Goal: Ask a question

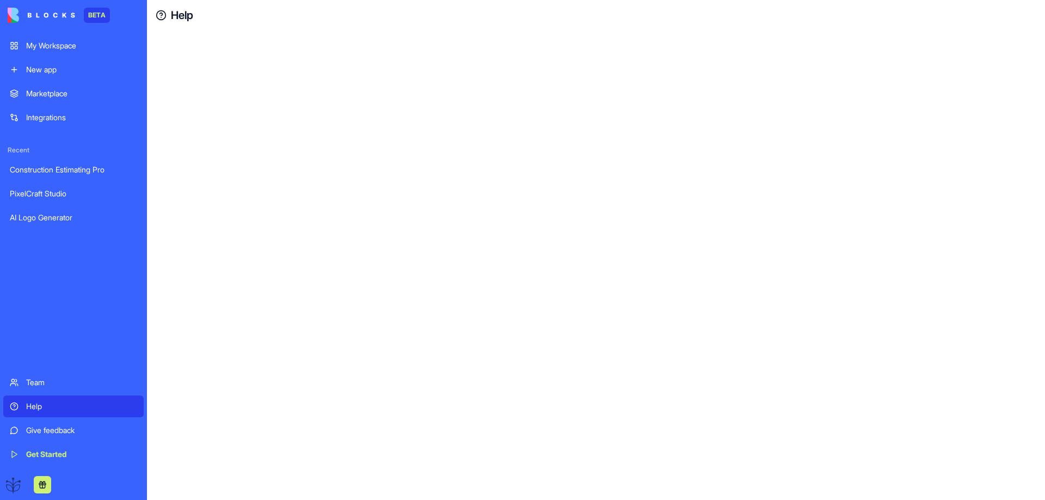
click at [29, 406] on div "Help" at bounding box center [81, 406] width 111 height 11
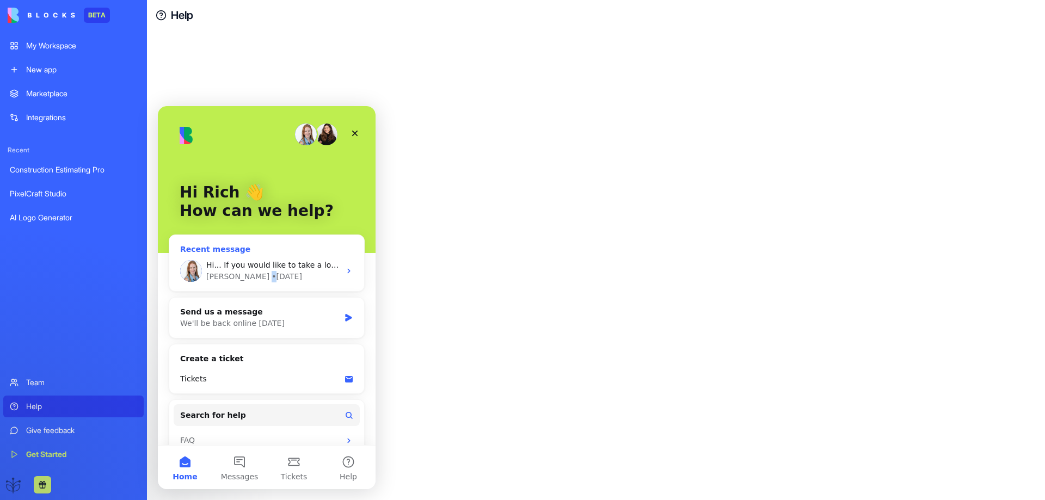
click at [272, 275] on div "• [DATE]" at bounding box center [287, 276] width 30 height 11
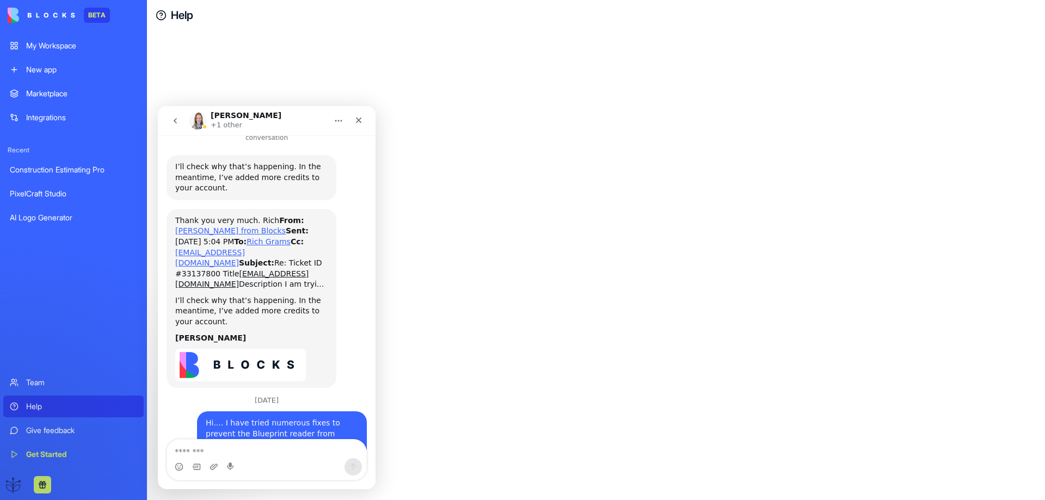
scroll to position [1486, 0]
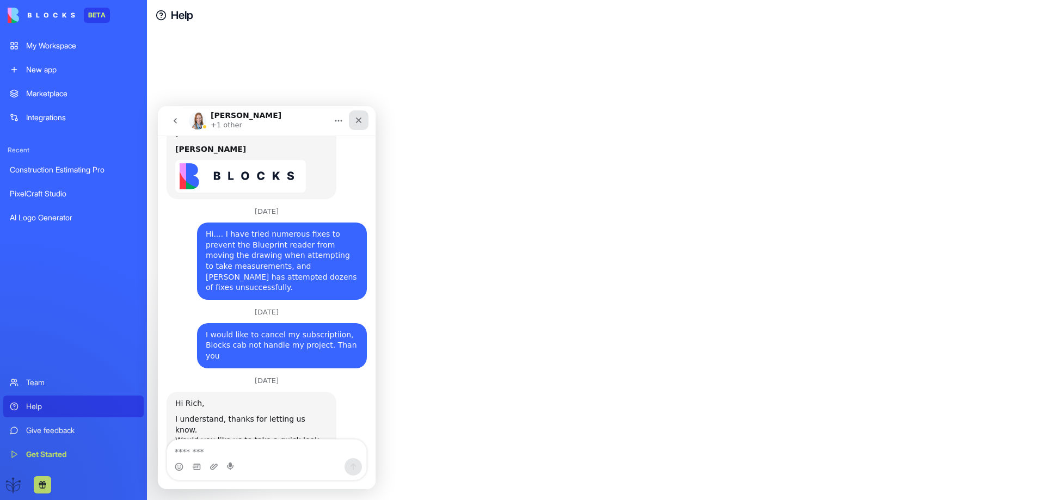
click at [356, 119] on icon "Close" at bounding box center [358, 120] width 9 height 9
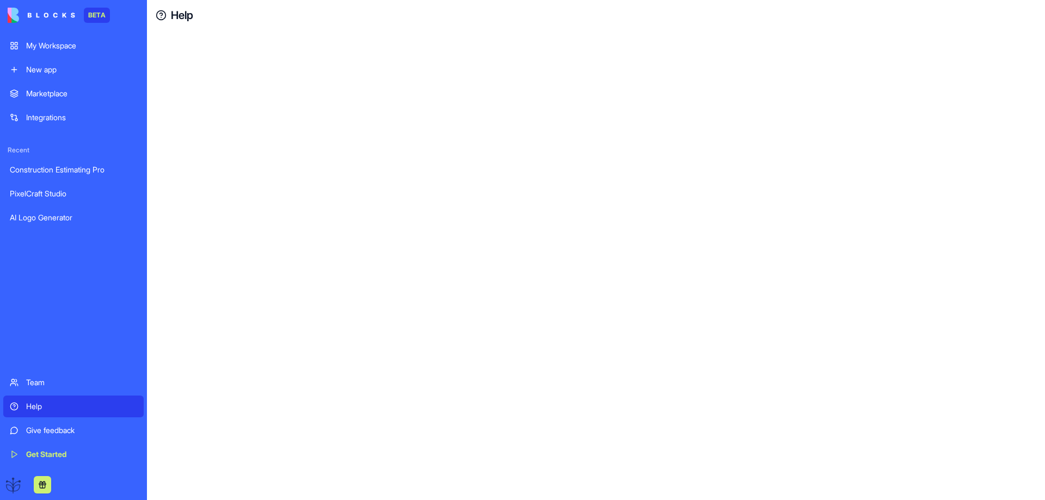
click at [27, 193] on div "PixelCraft Studio" at bounding box center [73, 193] width 127 height 11
